Goal: Navigation & Orientation: Go to known website

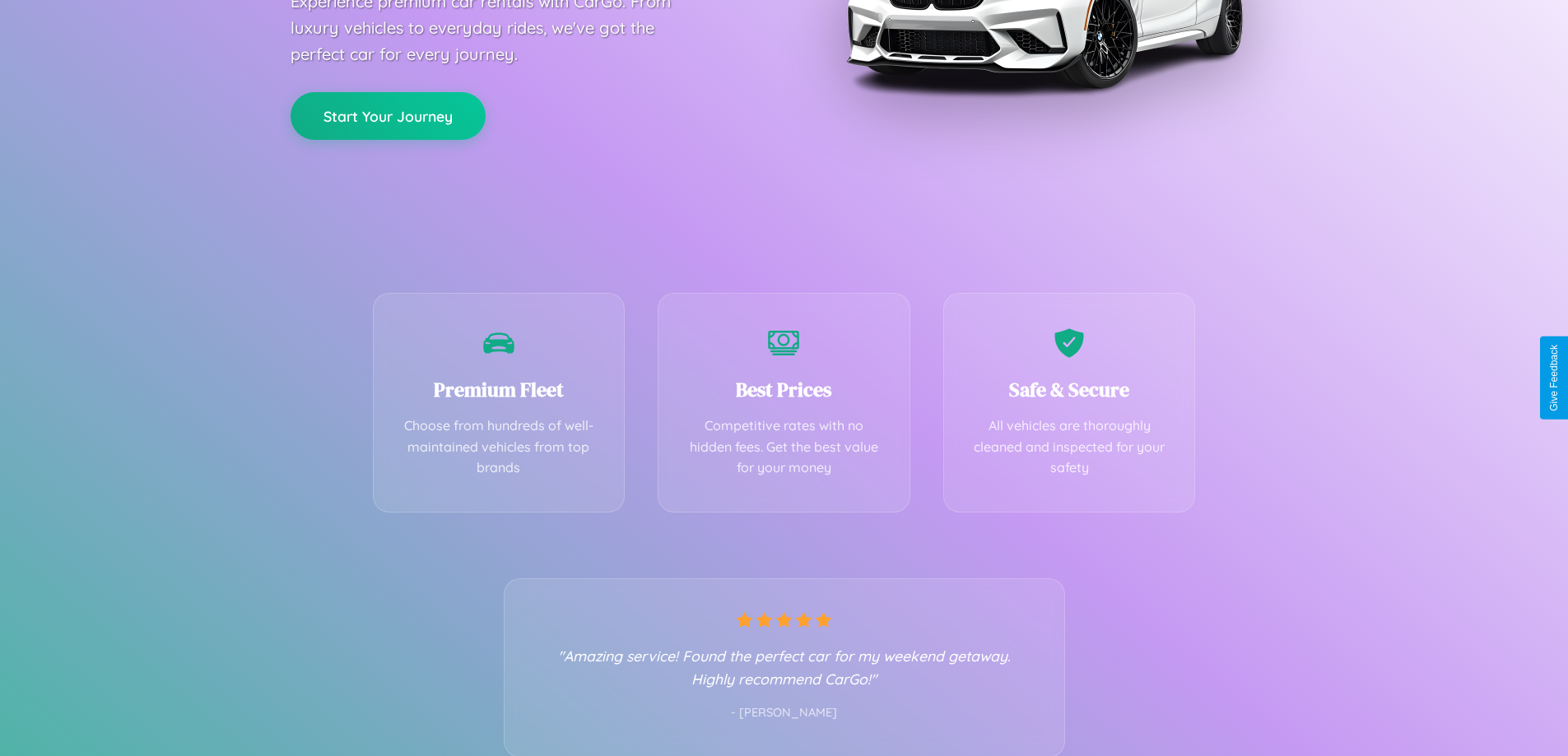
scroll to position [324, 0]
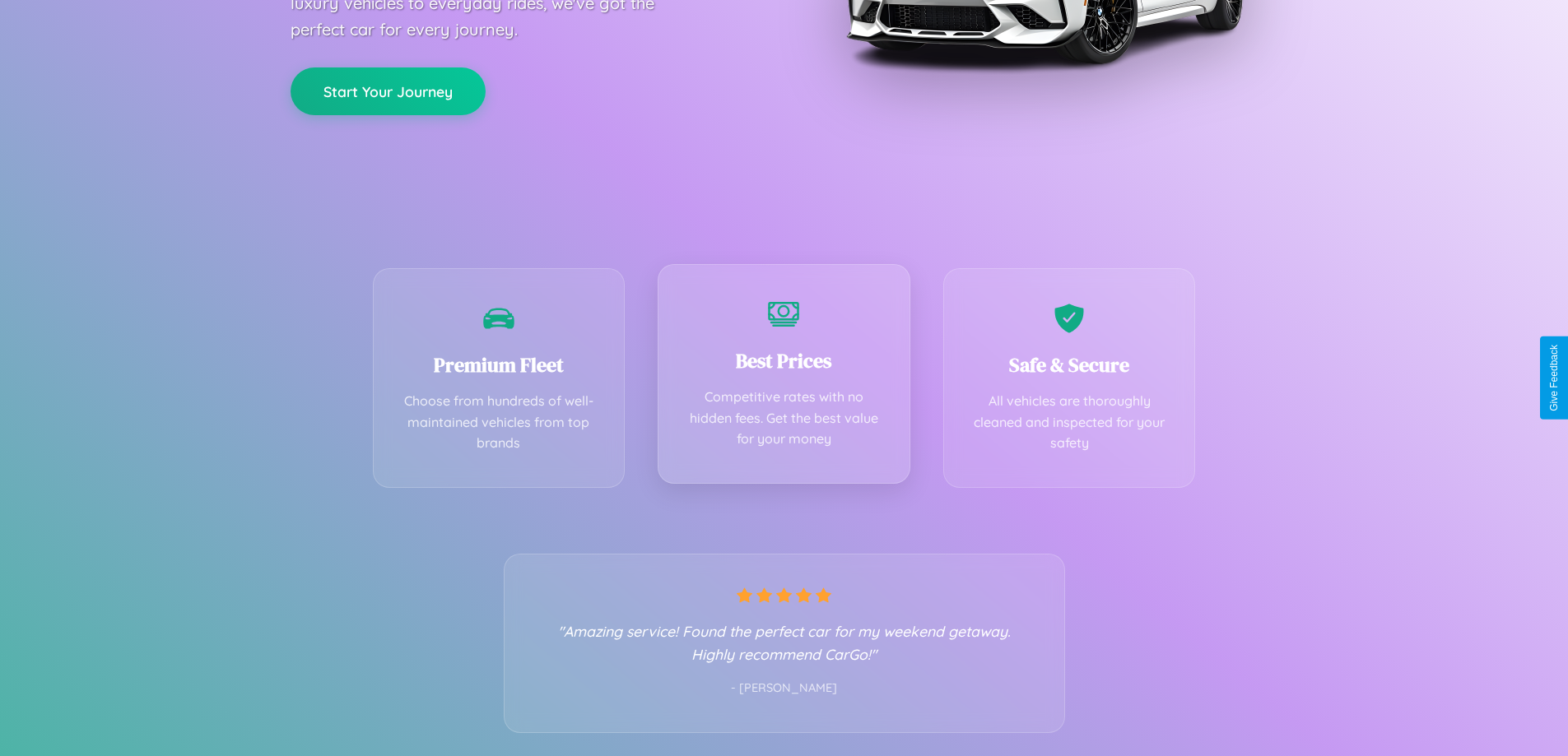
click at [783, 378] on div "Best Prices Competitive rates with no hidden fees. Get the best value for your …" at bounding box center [784, 374] width 253 height 220
click at [388, 90] on button "Start Your Journey" at bounding box center [388, 89] width 195 height 48
click at [388, 89] on button "Start Your Journey" at bounding box center [388, 89] width 195 height 48
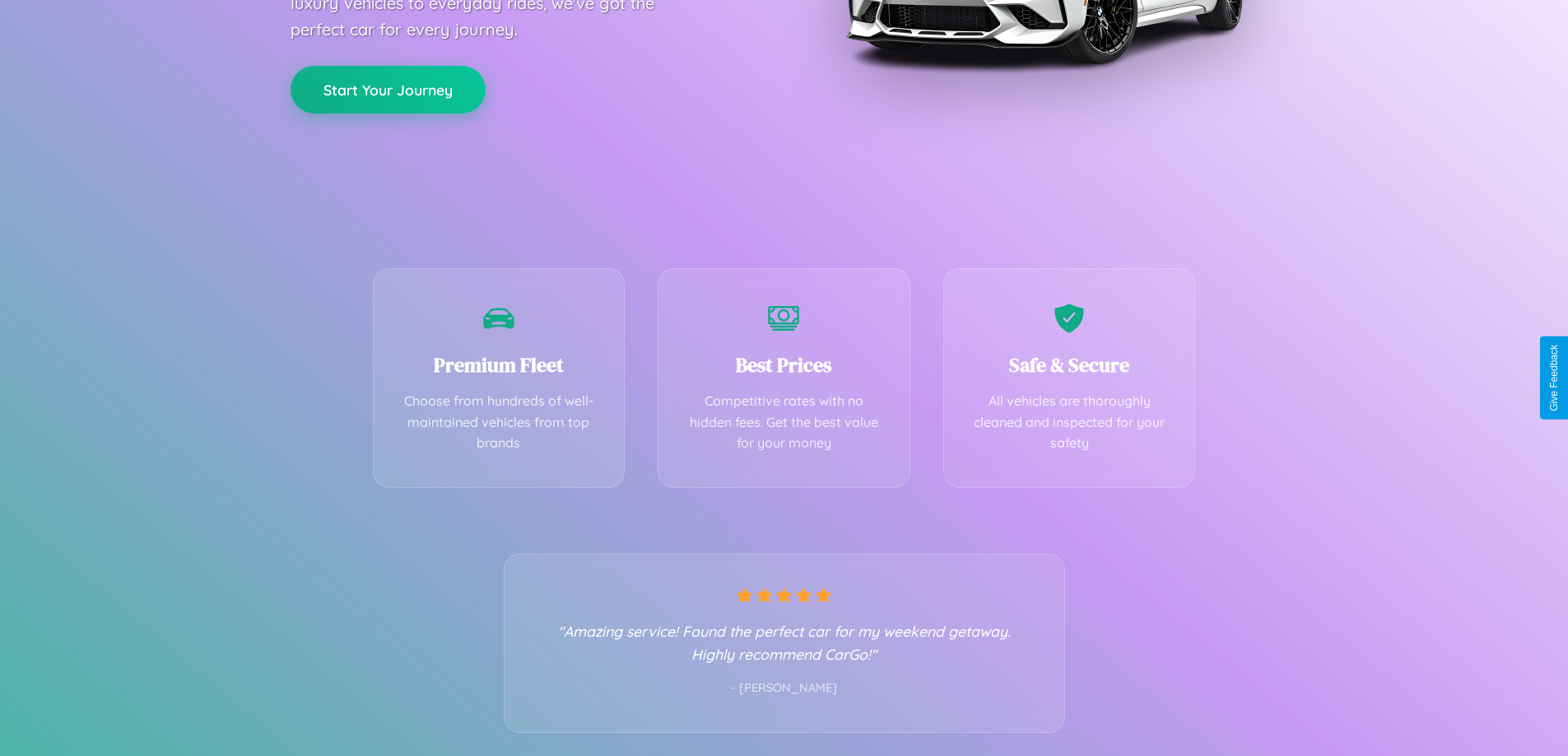
click at [388, 89] on button "Start Your Journey" at bounding box center [388, 89] width 195 height 48
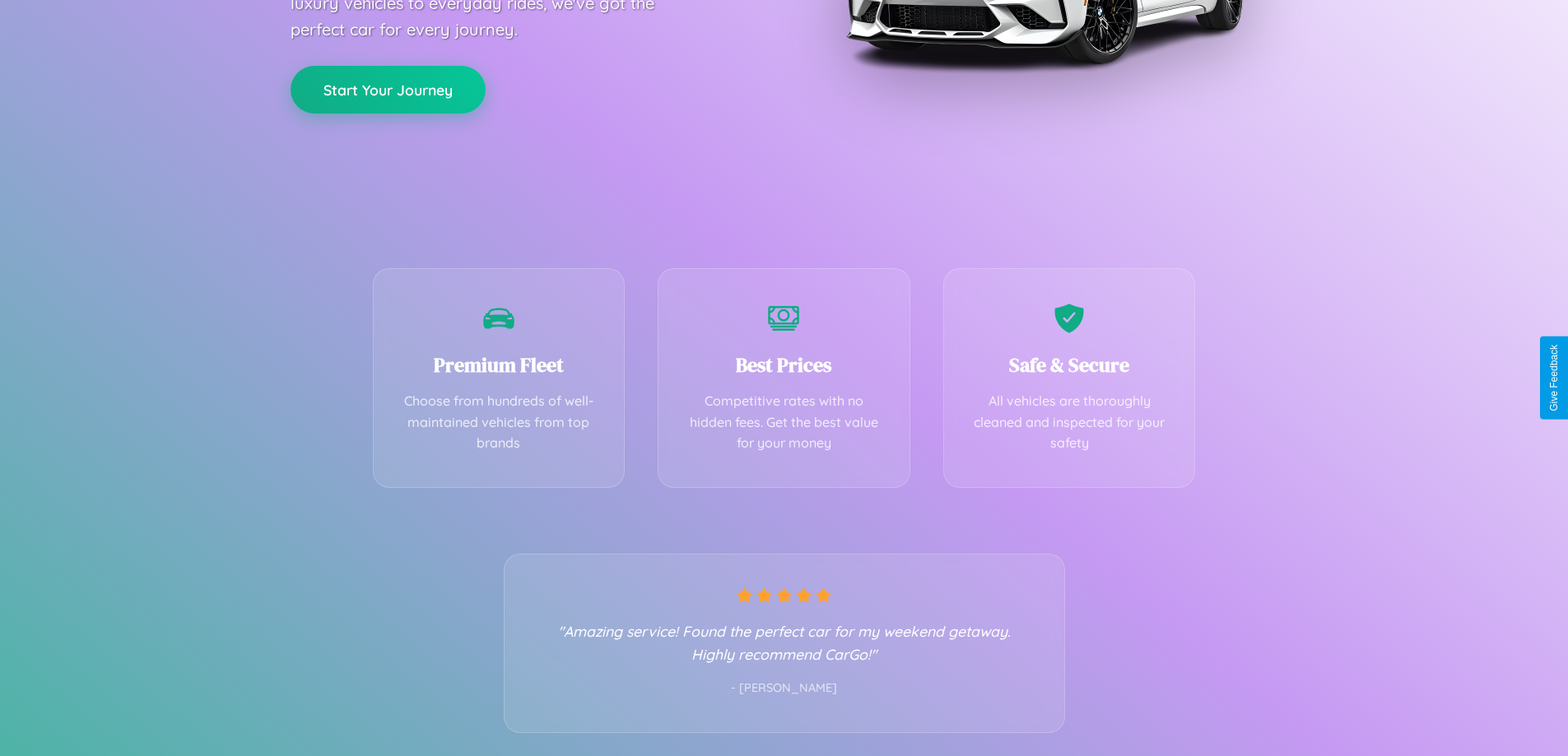
click at [388, 89] on button "Start Your Journey" at bounding box center [388, 89] width 195 height 48
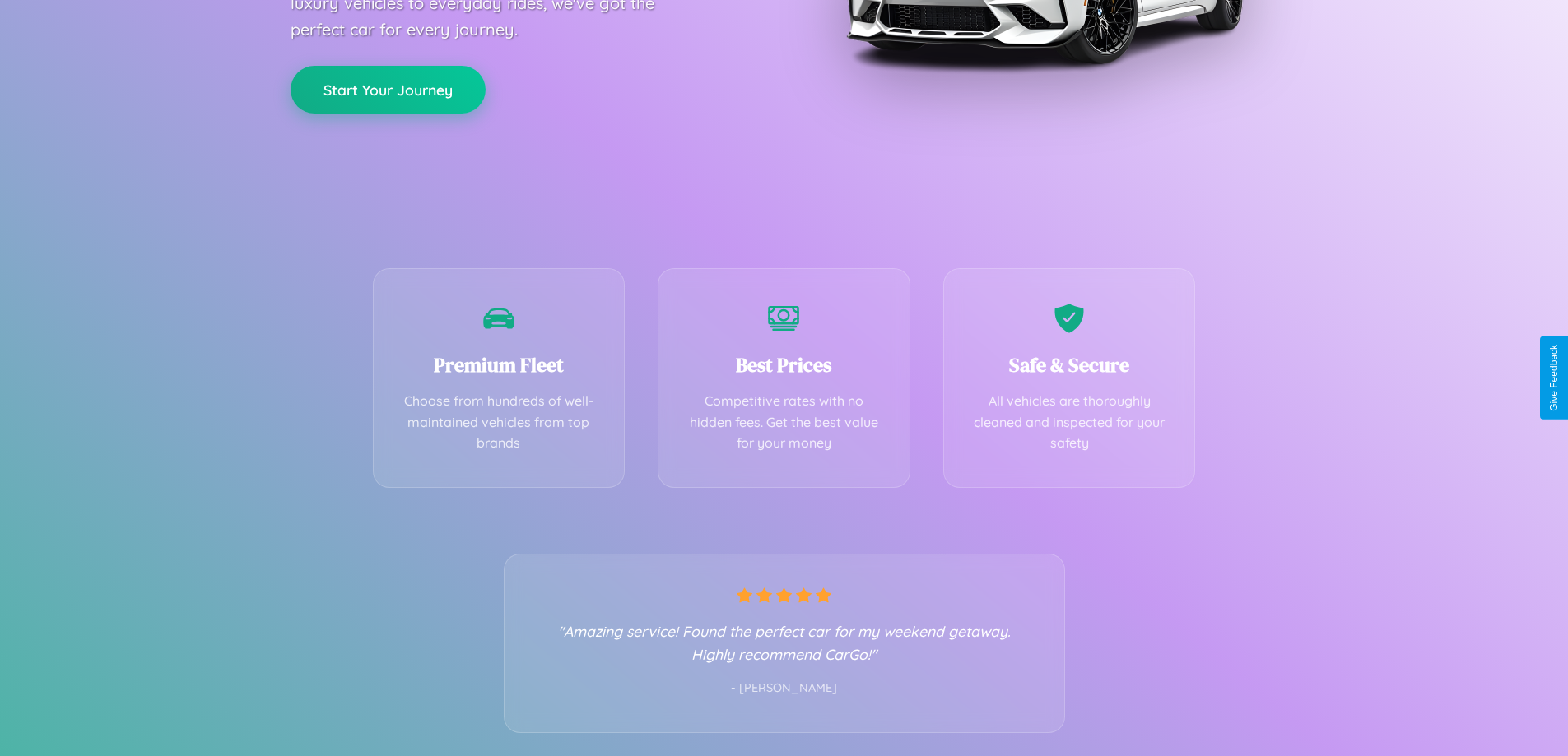
click at [388, 89] on button "Start Your Journey" at bounding box center [388, 89] width 195 height 48
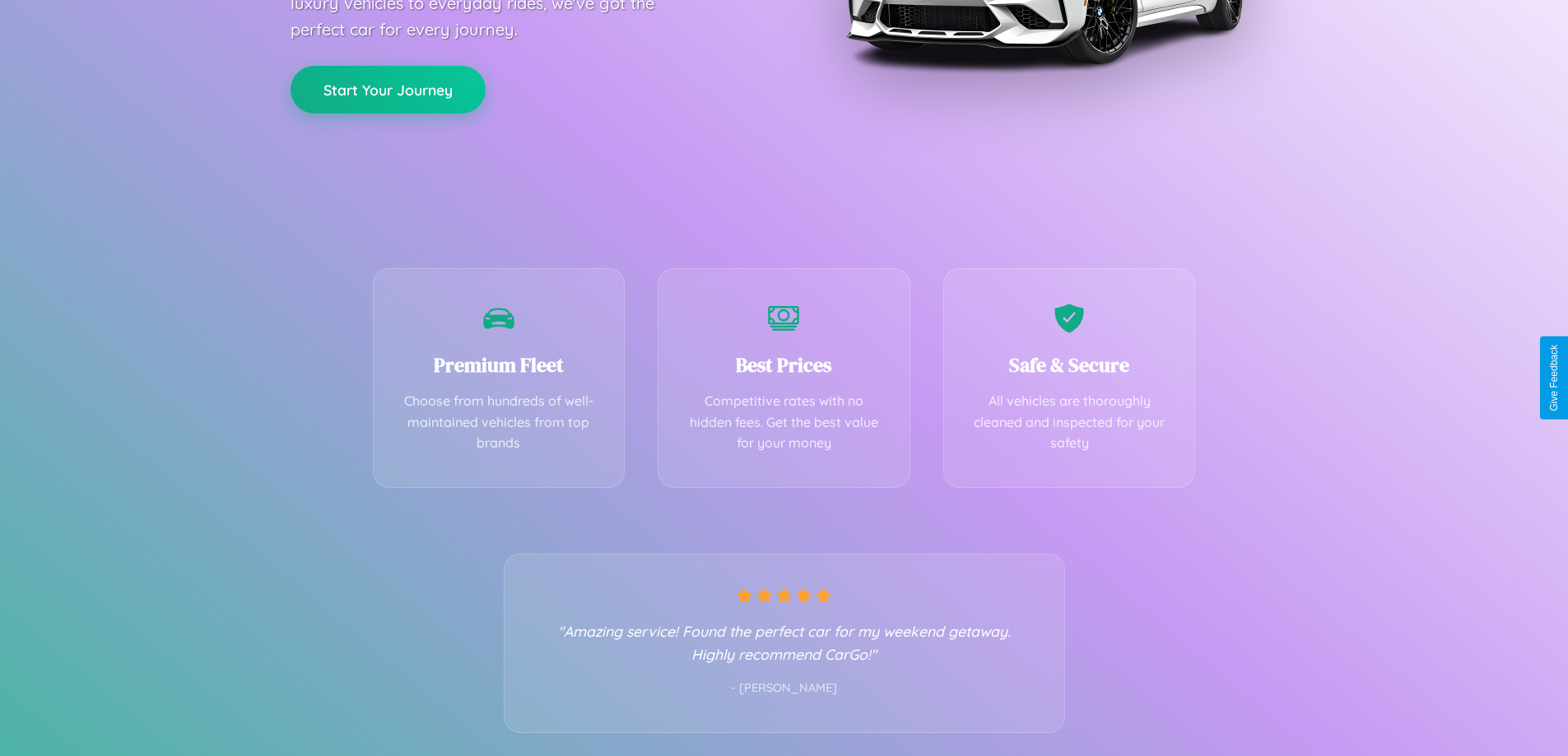
click at [388, 89] on button "Start Your Journey" at bounding box center [388, 89] width 195 height 48
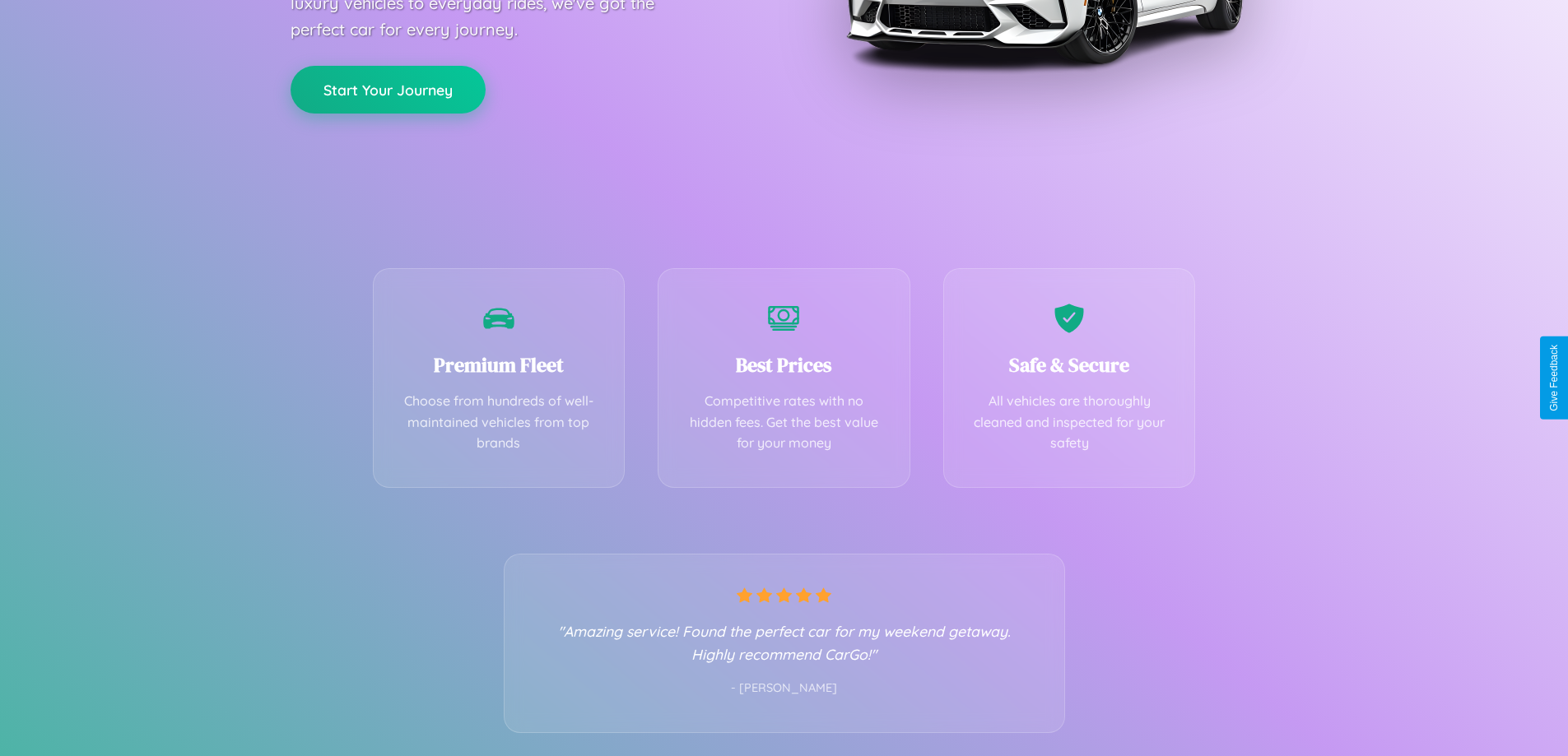
click at [388, 89] on button "Start Your Journey" at bounding box center [388, 89] width 195 height 48
